Goal: Task Accomplishment & Management: Use online tool/utility

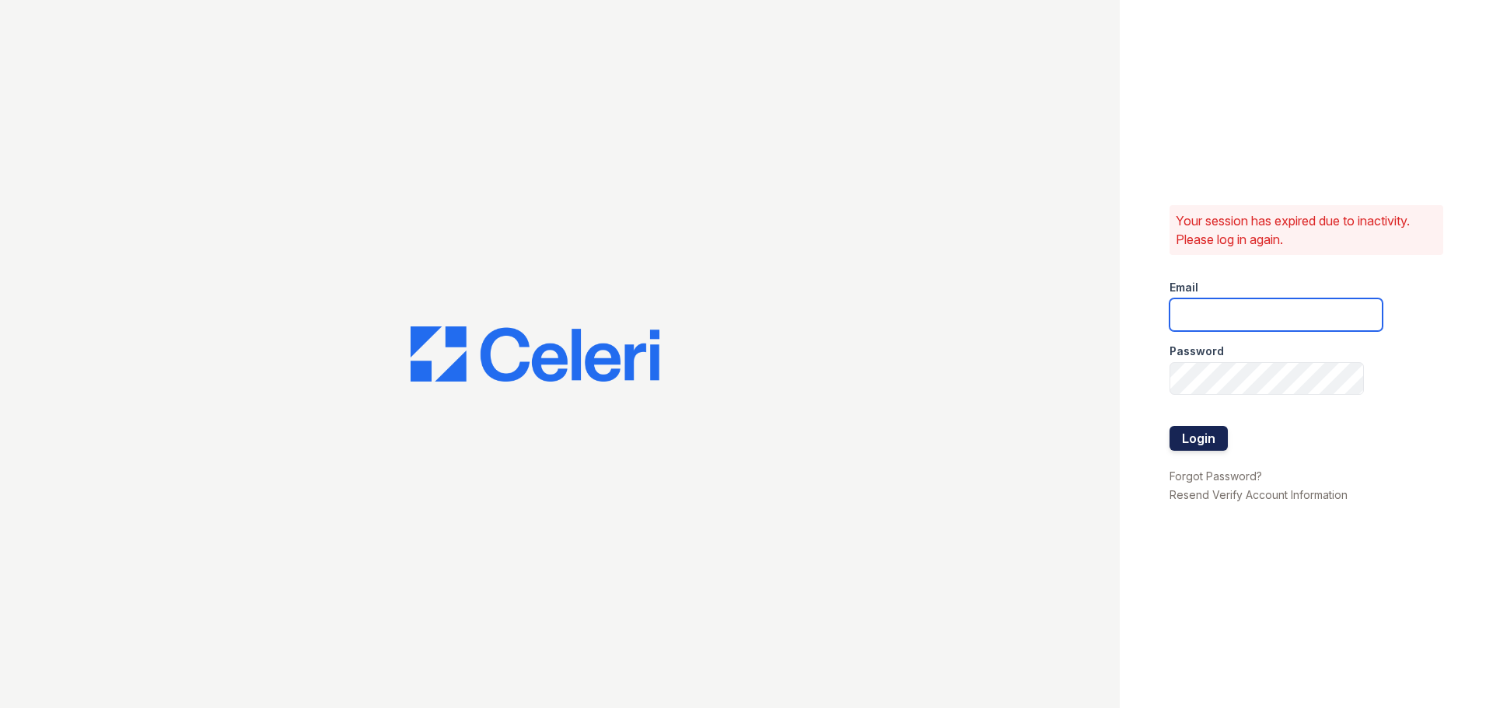
type input "[EMAIL_ADDRESS][DOMAIN_NAME]"
click at [1205, 437] on button "Login" at bounding box center [1199, 438] width 58 height 25
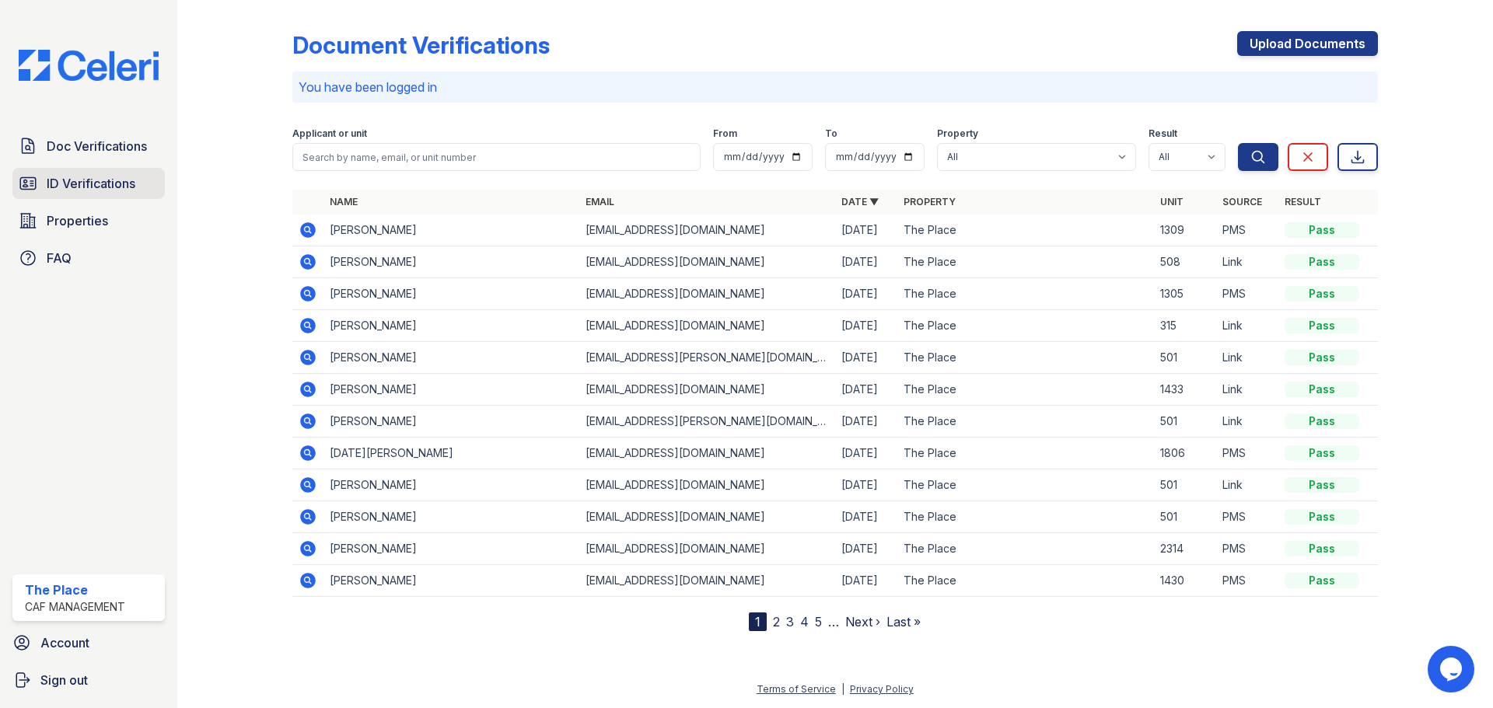
click at [53, 194] on link "ID Verifications" at bounding box center [88, 183] width 152 height 31
